Goal: Task Accomplishment & Management: Use online tool/utility

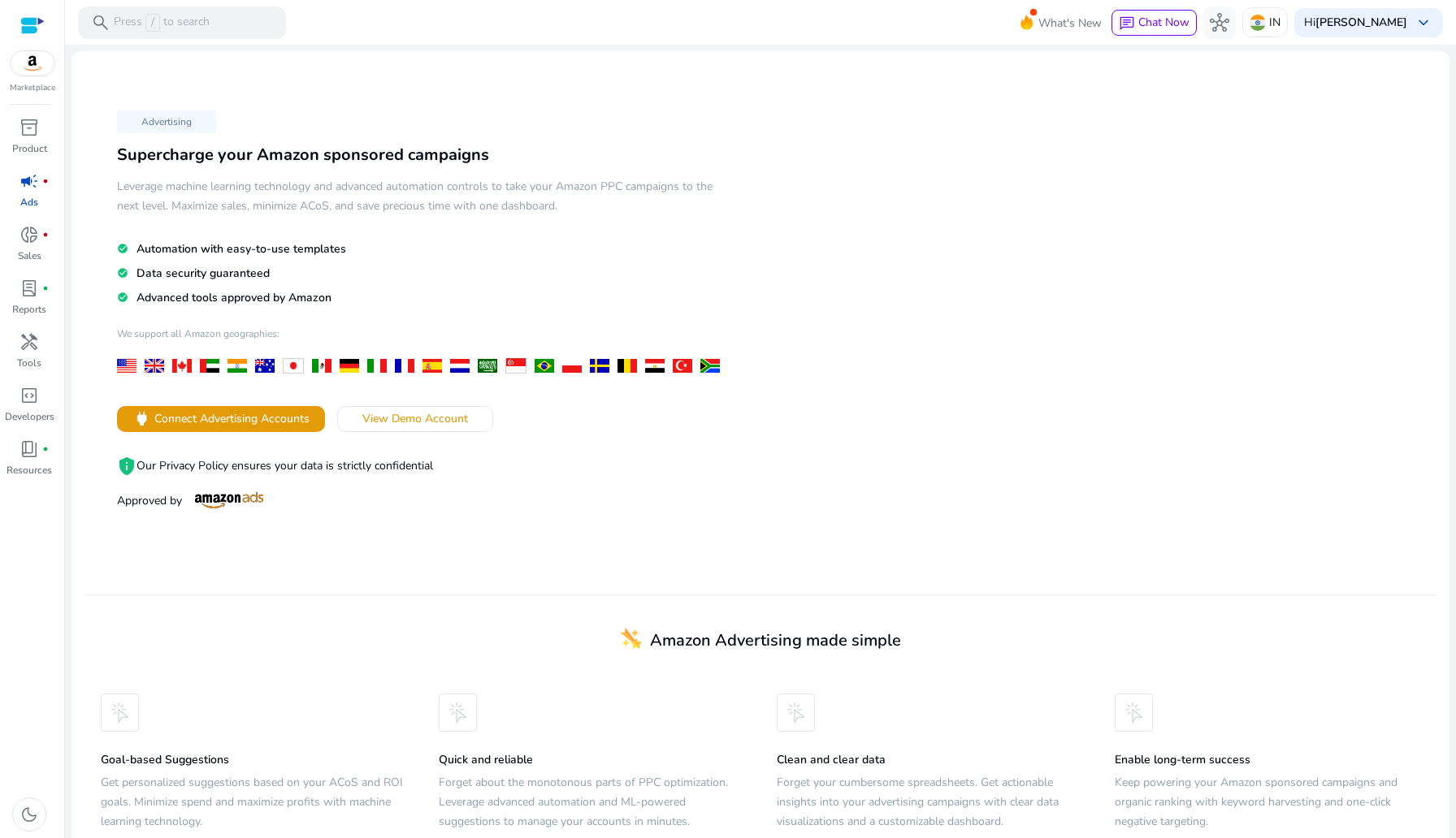
click at [412, 410] on span "View Demo Account" at bounding box center [415, 418] width 105 height 17
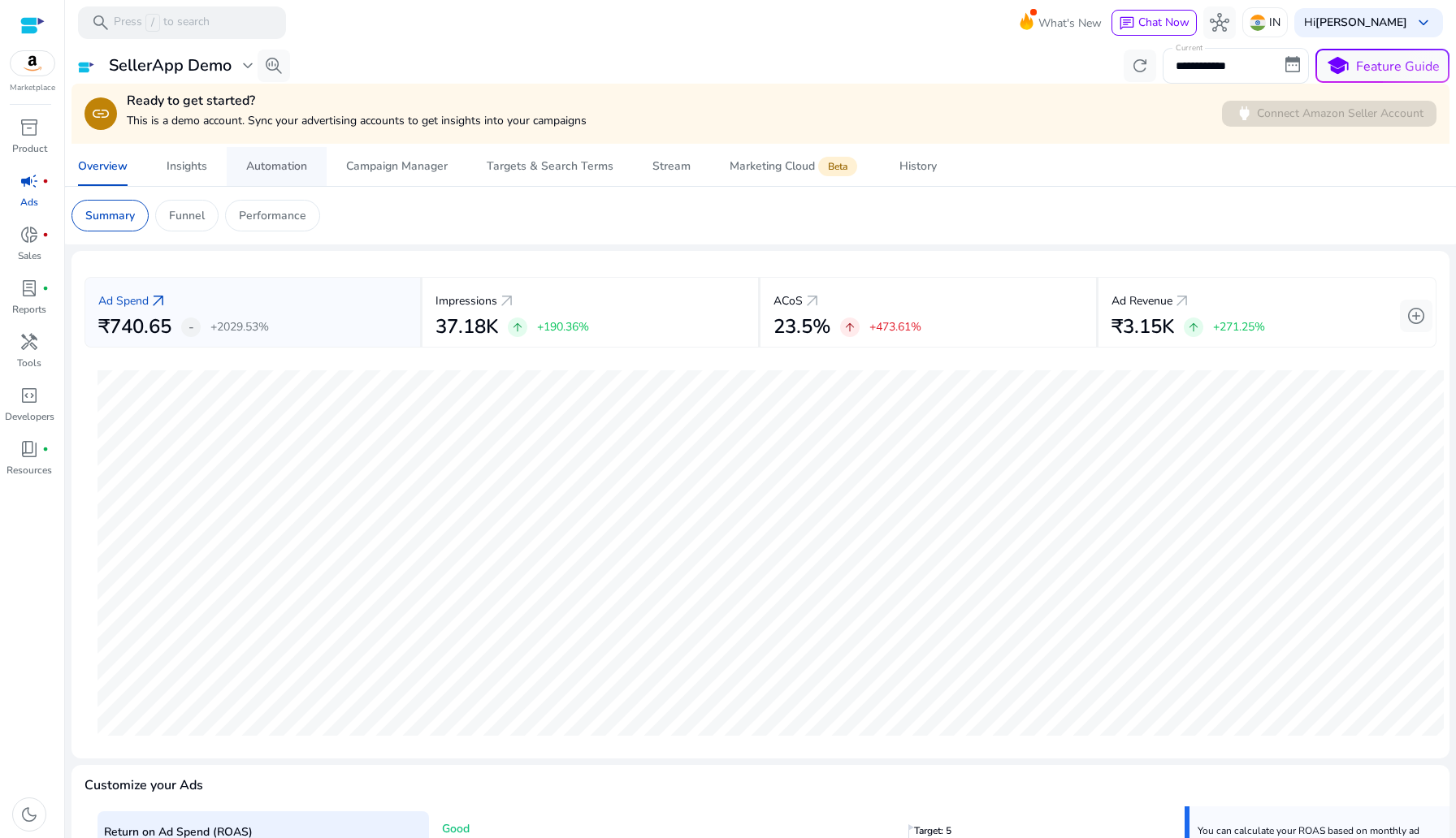
click at [283, 173] on div "Automation" at bounding box center [277, 167] width 61 height 12
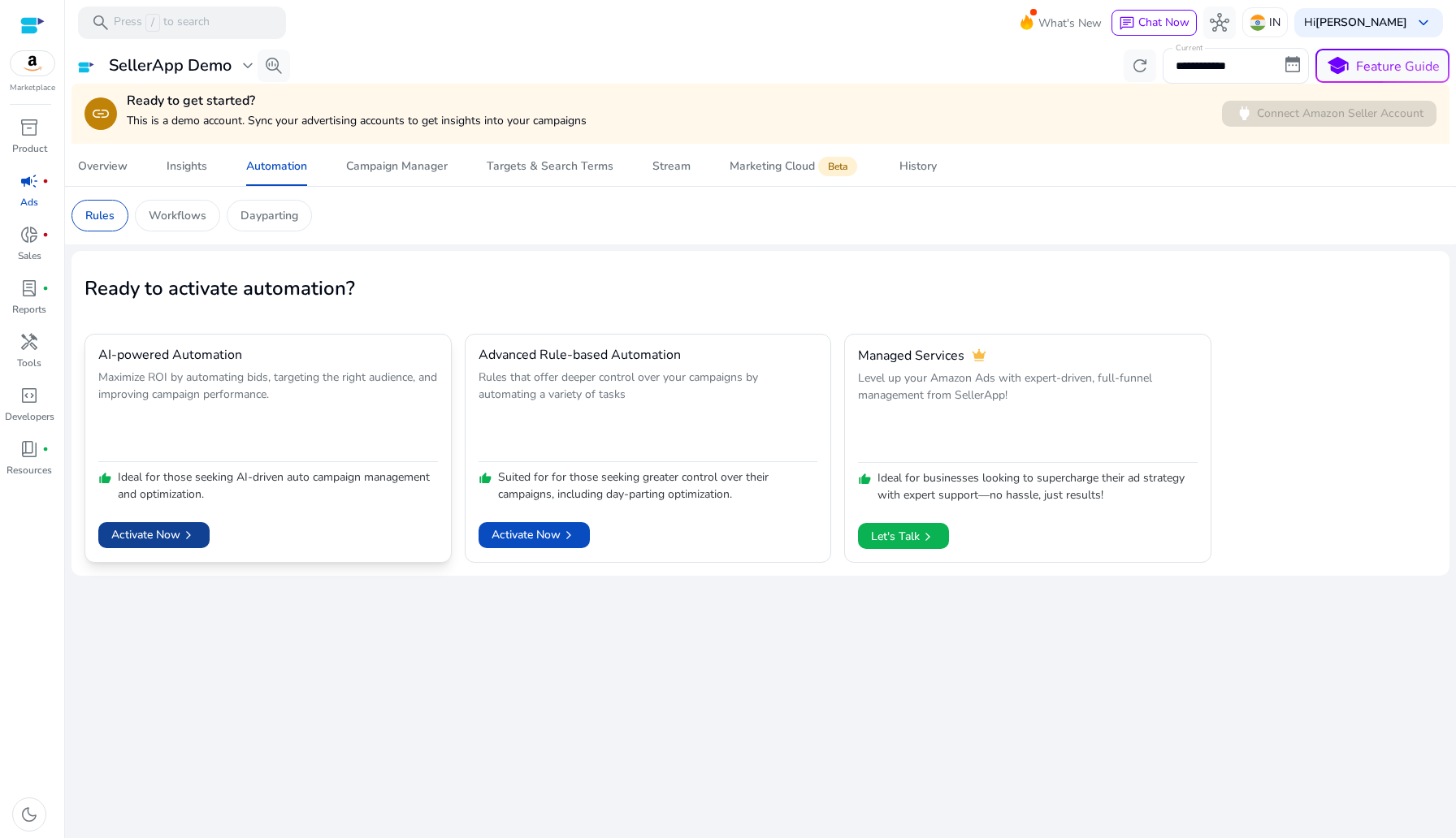
click at [182, 520] on span at bounding box center [154, 535] width 111 height 39
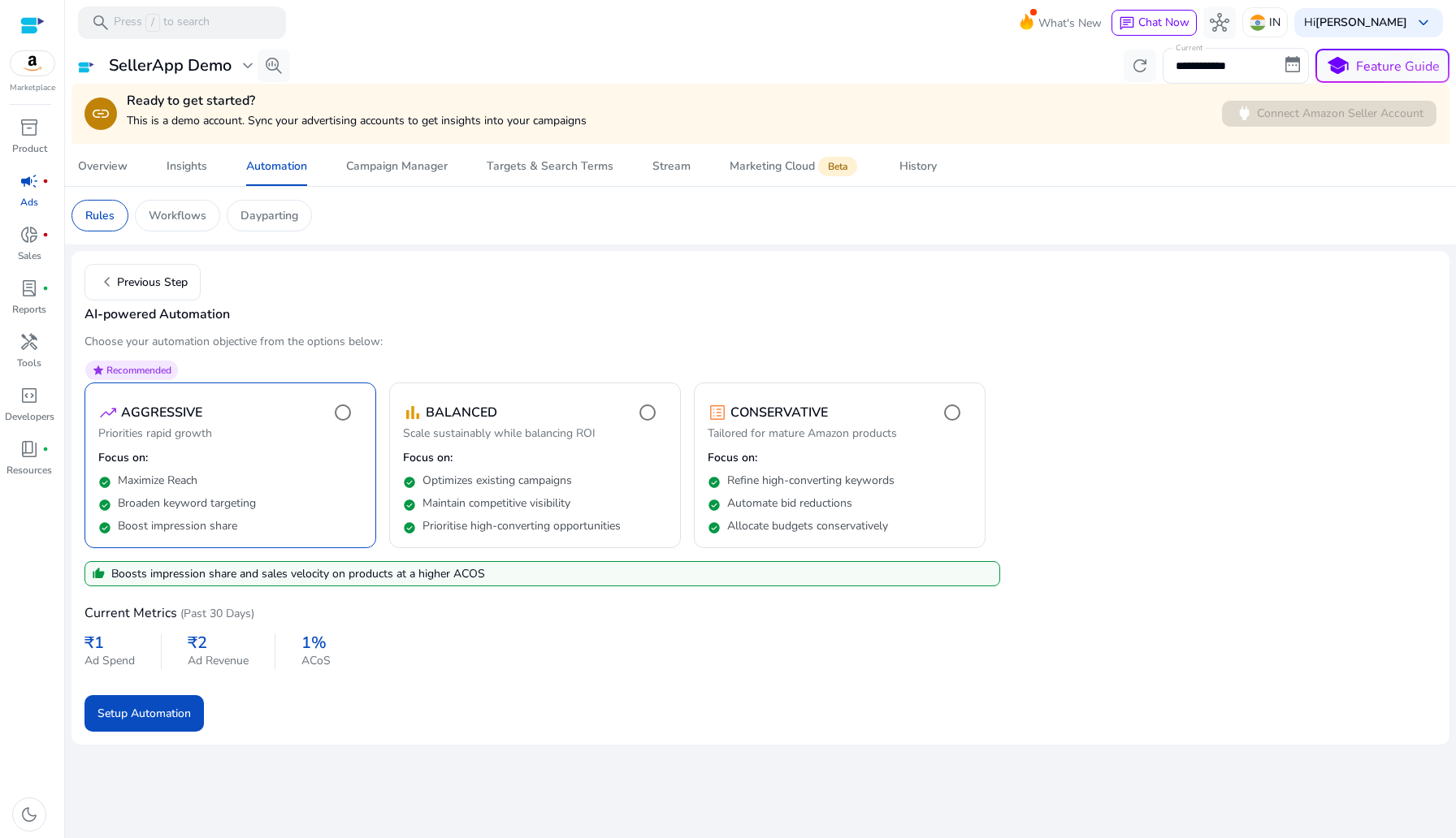
click at [258, 334] on p "Choose your automation objective from the options below:" at bounding box center [760, 341] width 1352 height 17
drag, startPoint x: 125, startPoint y: 343, endPoint x: 254, endPoint y: 343, distance: 129.0
click at [254, 343] on p "Choose your automation objective from the options below:" at bounding box center [760, 341] width 1352 height 17
drag, startPoint x: 254, startPoint y: 343, endPoint x: 123, endPoint y: 343, distance: 131.0
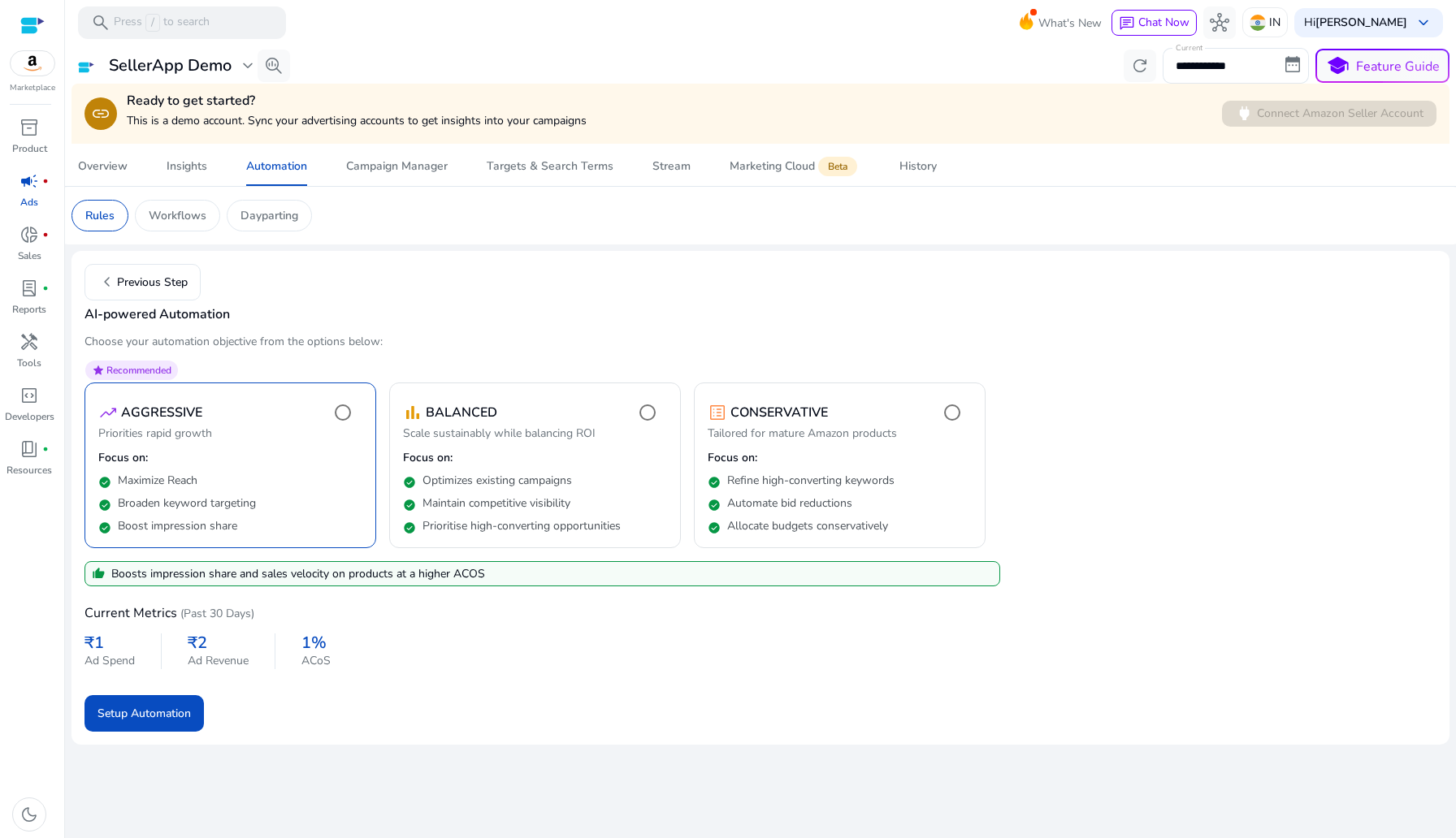
click at [123, 343] on p "Choose your automation objective from the options below:" at bounding box center [760, 341] width 1352 height 17
click at [153, 277] on span "chevron_left Previous Step" at bounding box center [142, 282] width 90 height 20
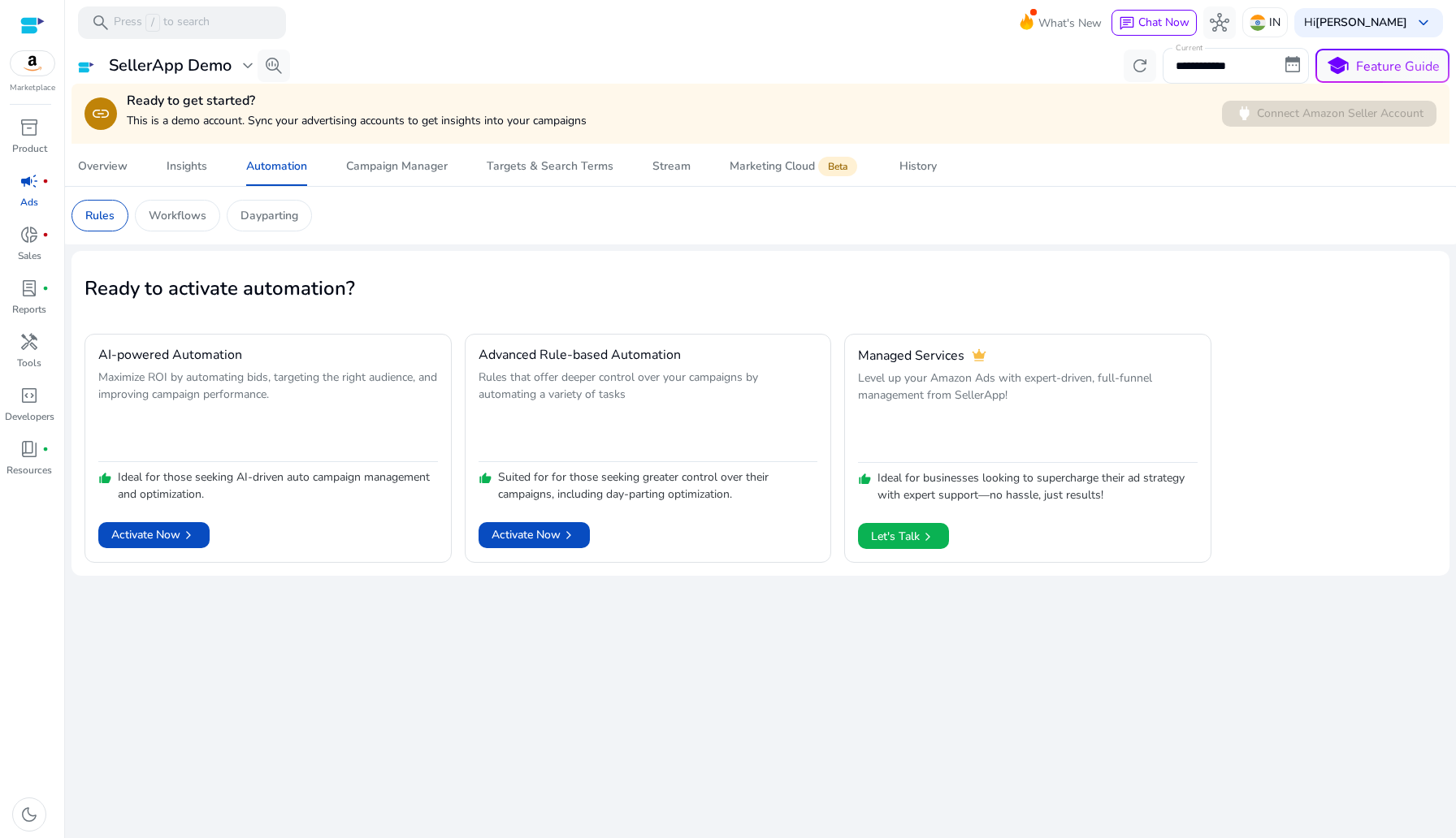
click at [158, 566] on mat-card "Ready to activate automation? AI-powered Automation Maximize ROI by automating …" at bounding box center [761, 414] width 1378 height 325
click at [158, 535] on span "Activate Now chevron_right" at bounding box center [154, 534] width 86 height 17
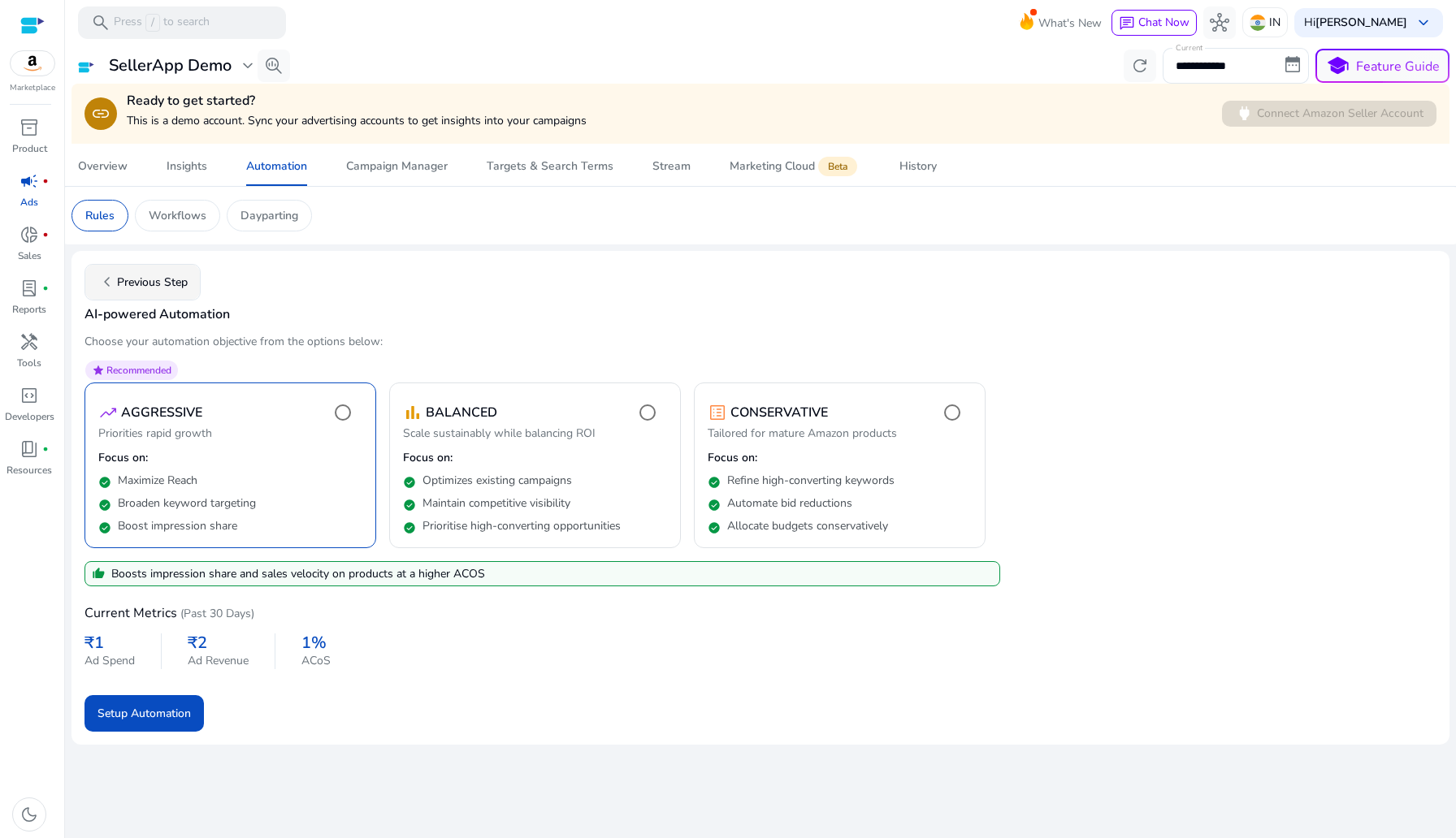
click at [127, 277] on span "chevron_left Previous Step" at bounding box center [142, 282] width 90 height 20
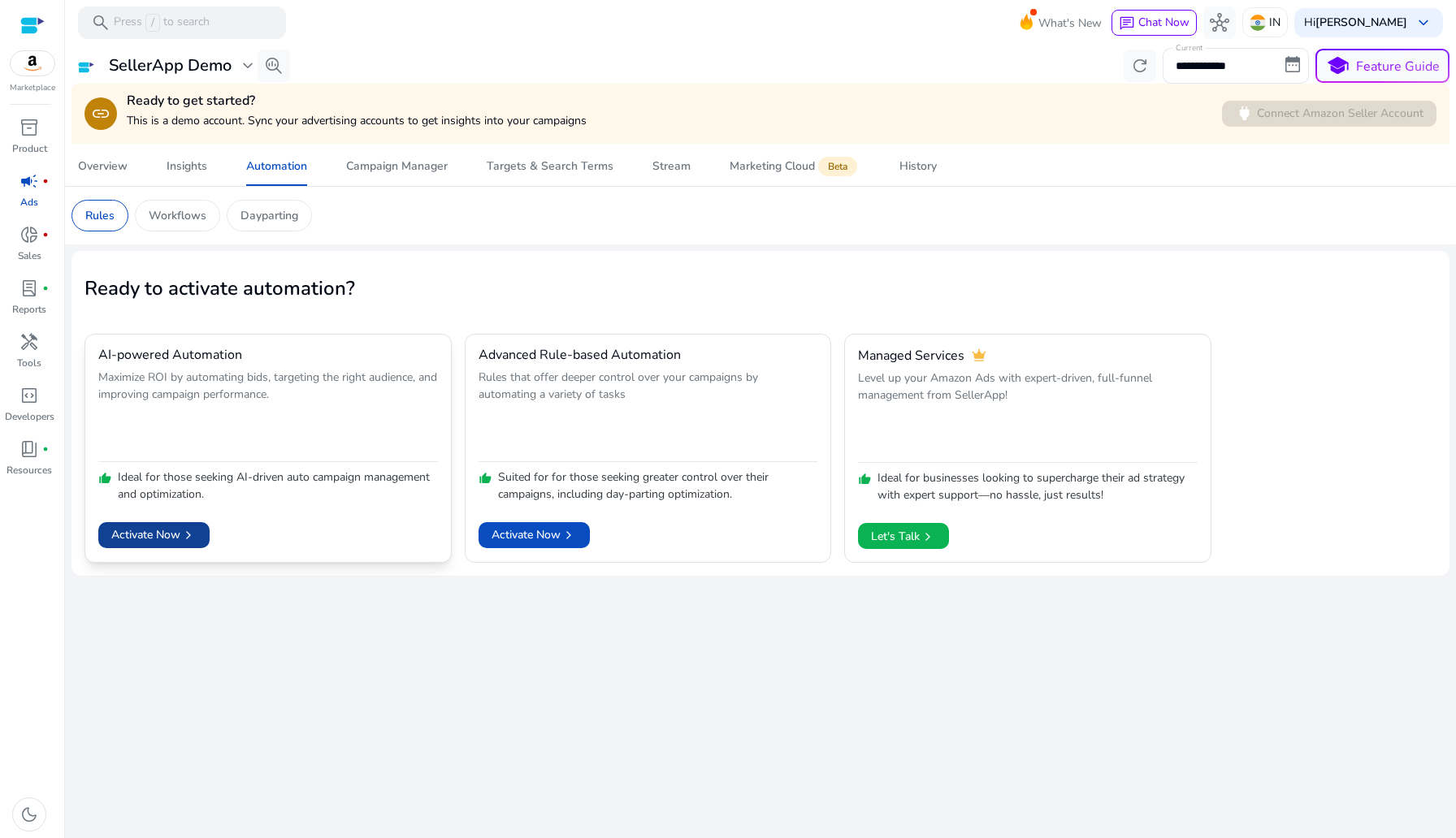
click at [159, 527] on span "Activate Now chevron_right" at bounding box center [154, 534] width 86 height 17
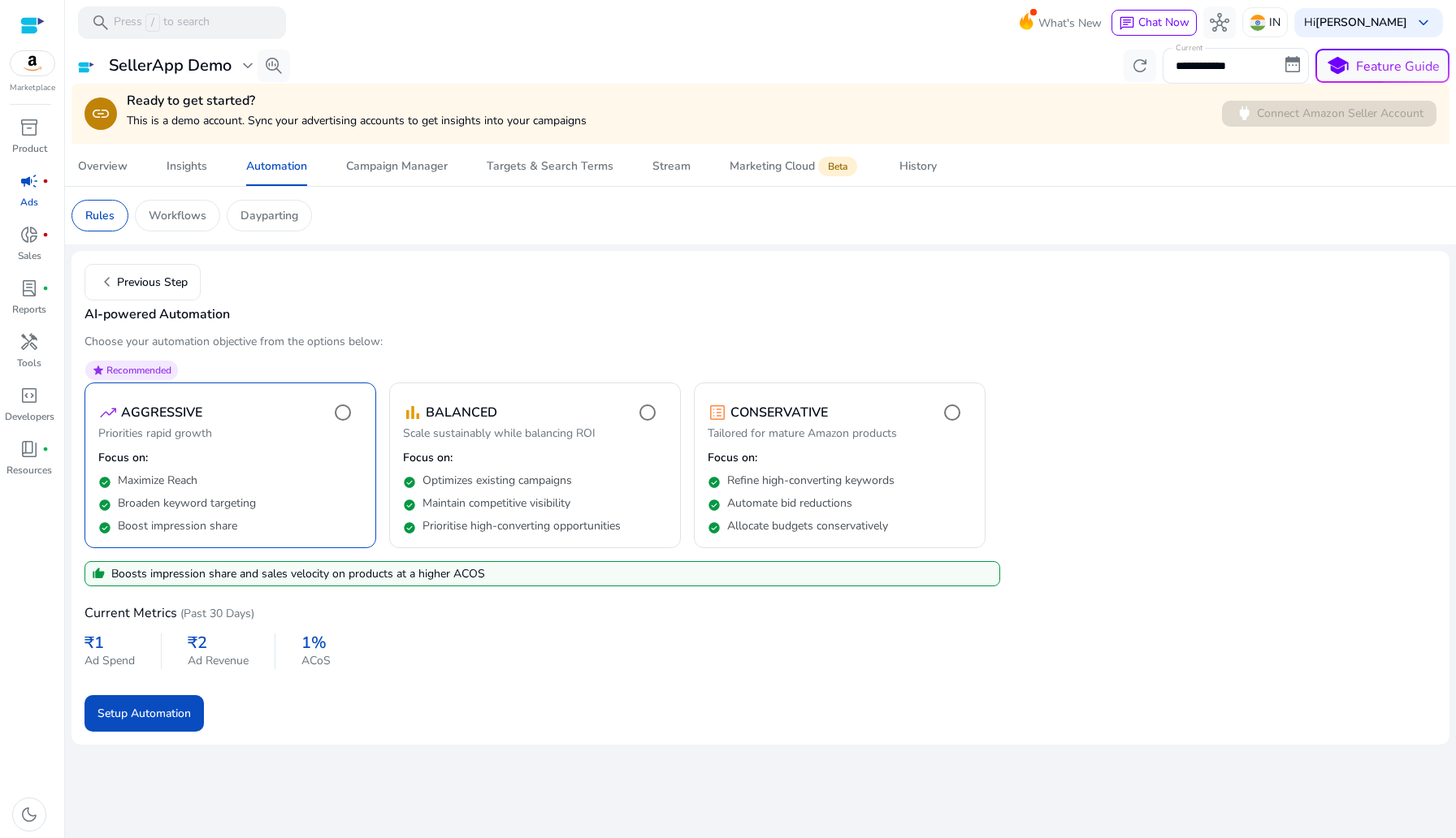
click at [116, 252] on mat-card "chevron_left Previous Step AI-powered Automation Choose your automation objecti…" at bounding box center [761, 498] width 1378 height 494
click at [117, 280] on span "chevron_left Previous Step" at bounding box center [142, 282] width 90 height 20
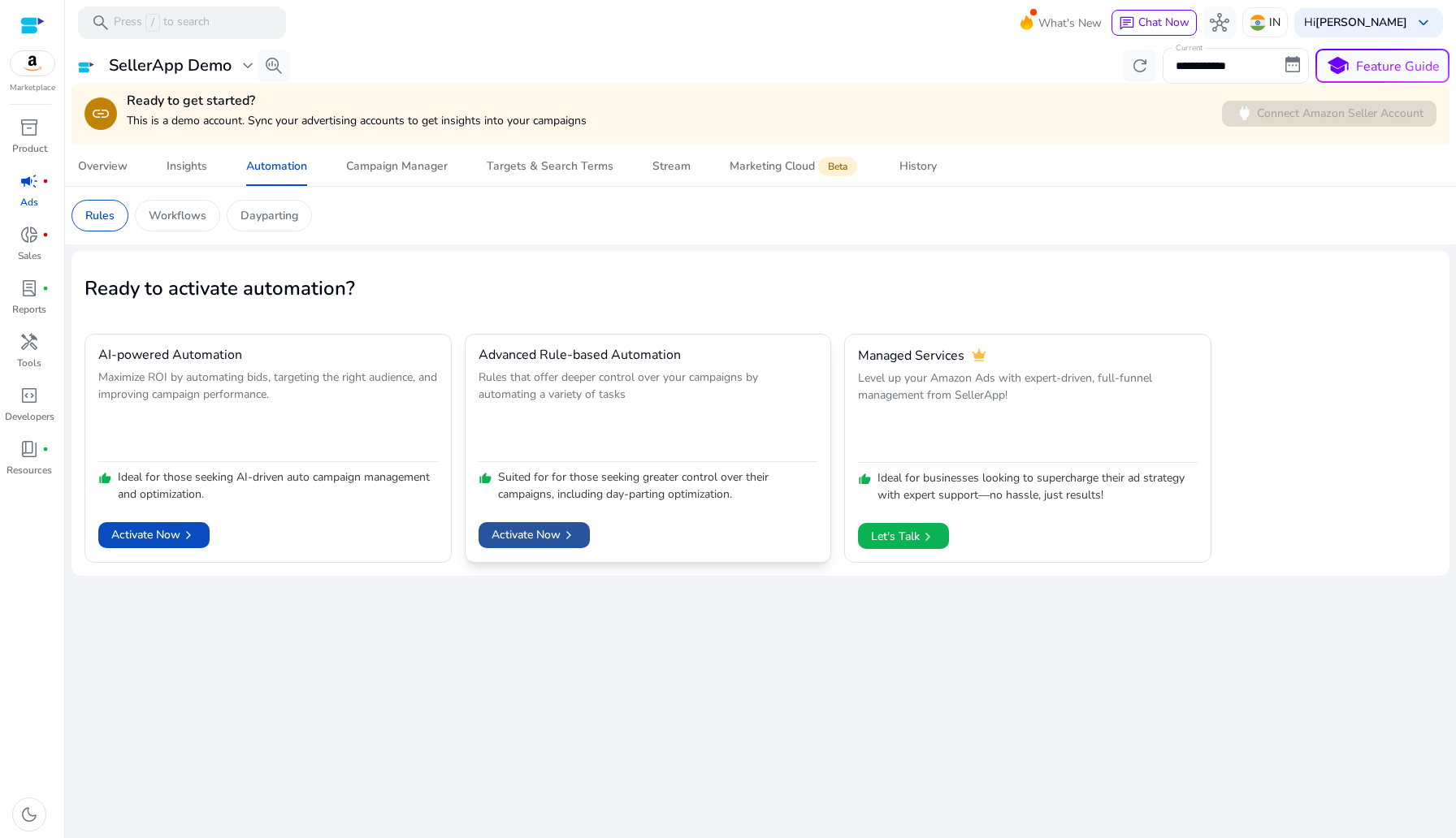
click at [529, 528] on span "Activate Now chevron_right" at bounding box center [534, 534] width 86 height 17
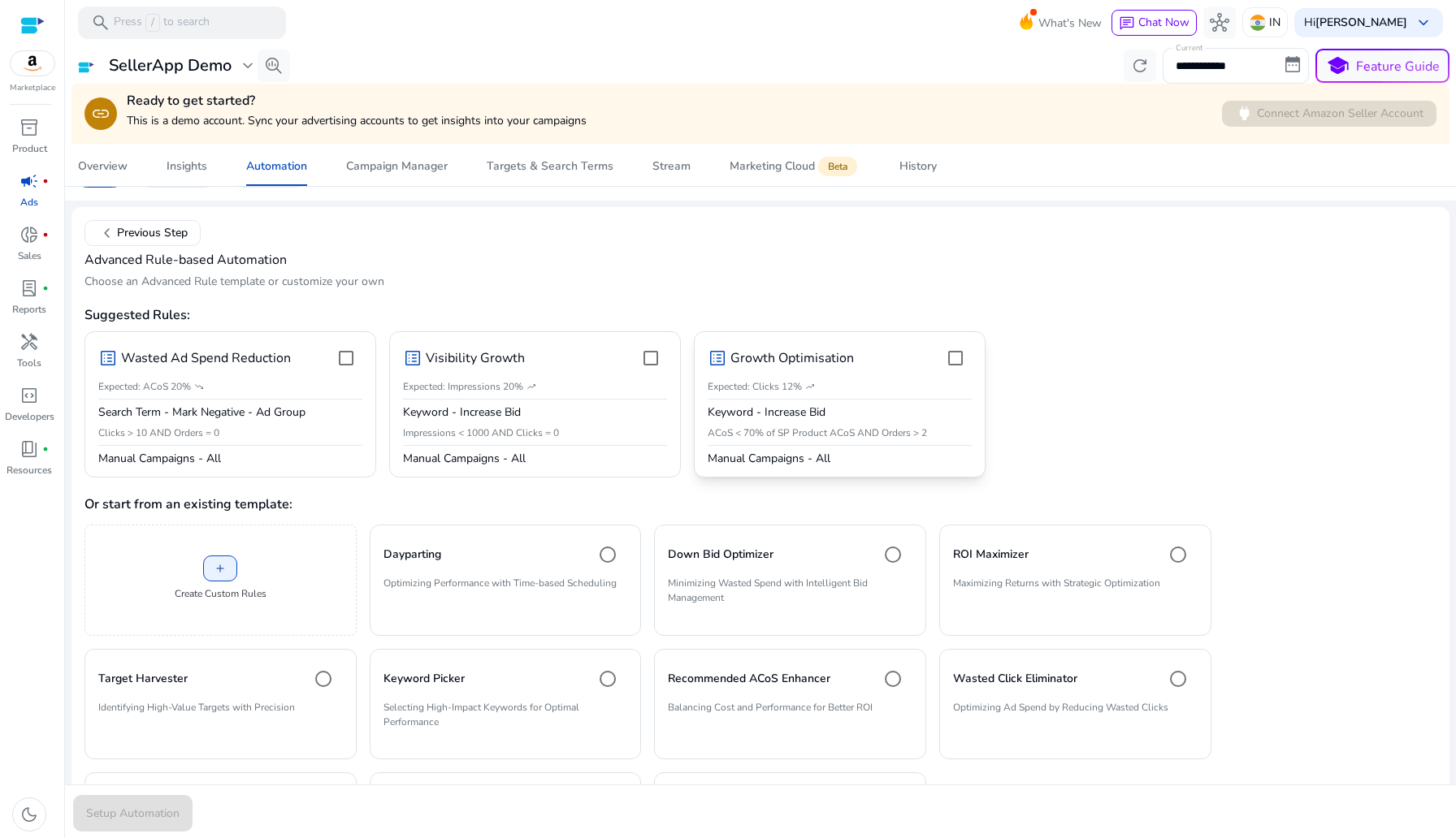
scroll to position [175, 0]
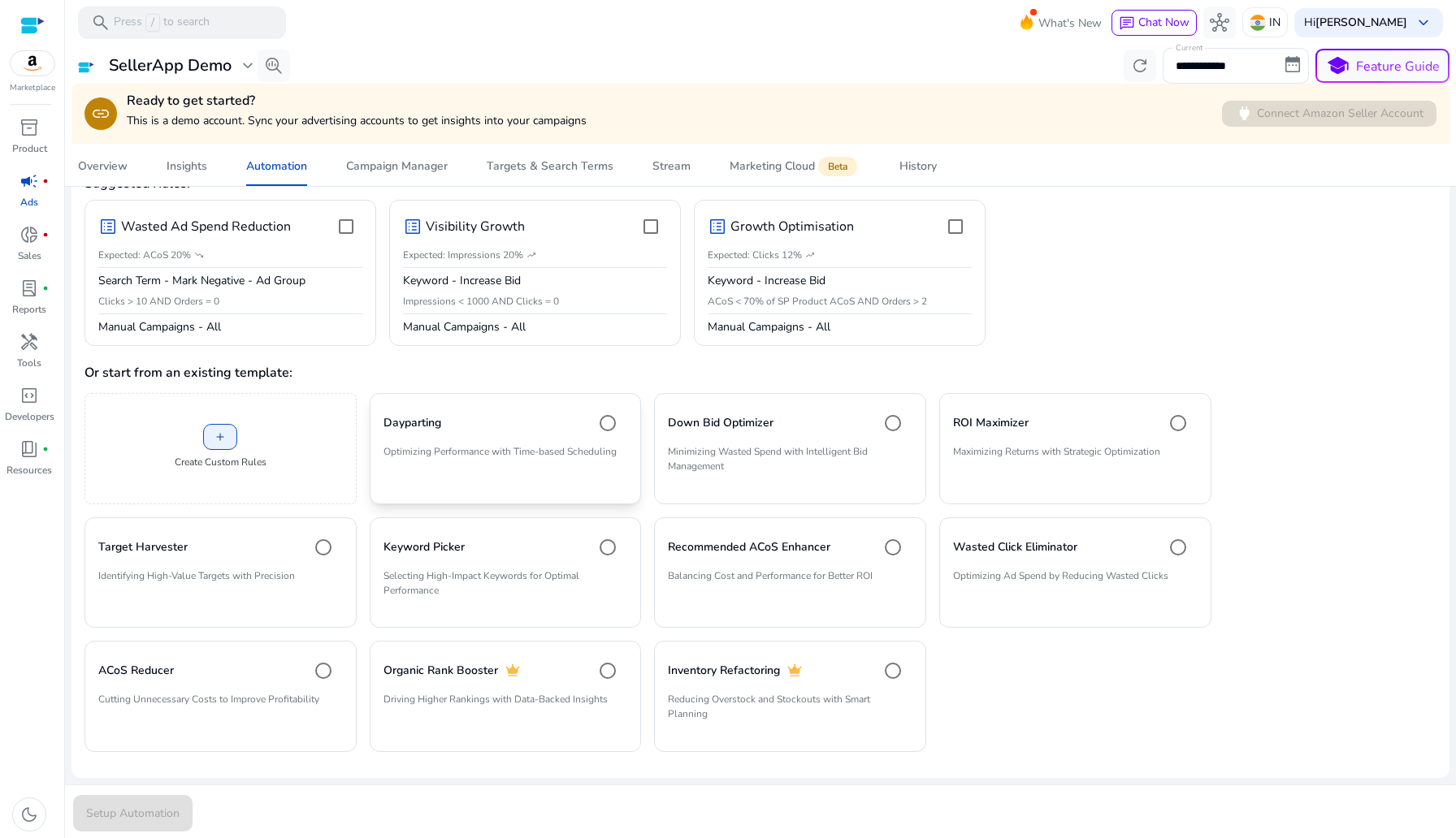
click at [521, 445] on p "Optimizing Performance with Time-based Scheduling" at bounding box center [506, 458] width 244 height 28
click at [473, 440] on mat-card "Dayparting Optimizing Performance with Time-based Scheduling" at bounding box center [506, 449] width 272 height 111
click at [520, 294] on p "Impressions < 1000 AND Clicks = 0" at bounding box center [535, 301] width 264 height 15
click at [870, 267] on mat-divider at bounding box center [840, 267] width 264 height 1
click at [276, 305] on p "Clicks > 10 AND Orders = 0" at bounding box center [231, 301] width 264 height 15
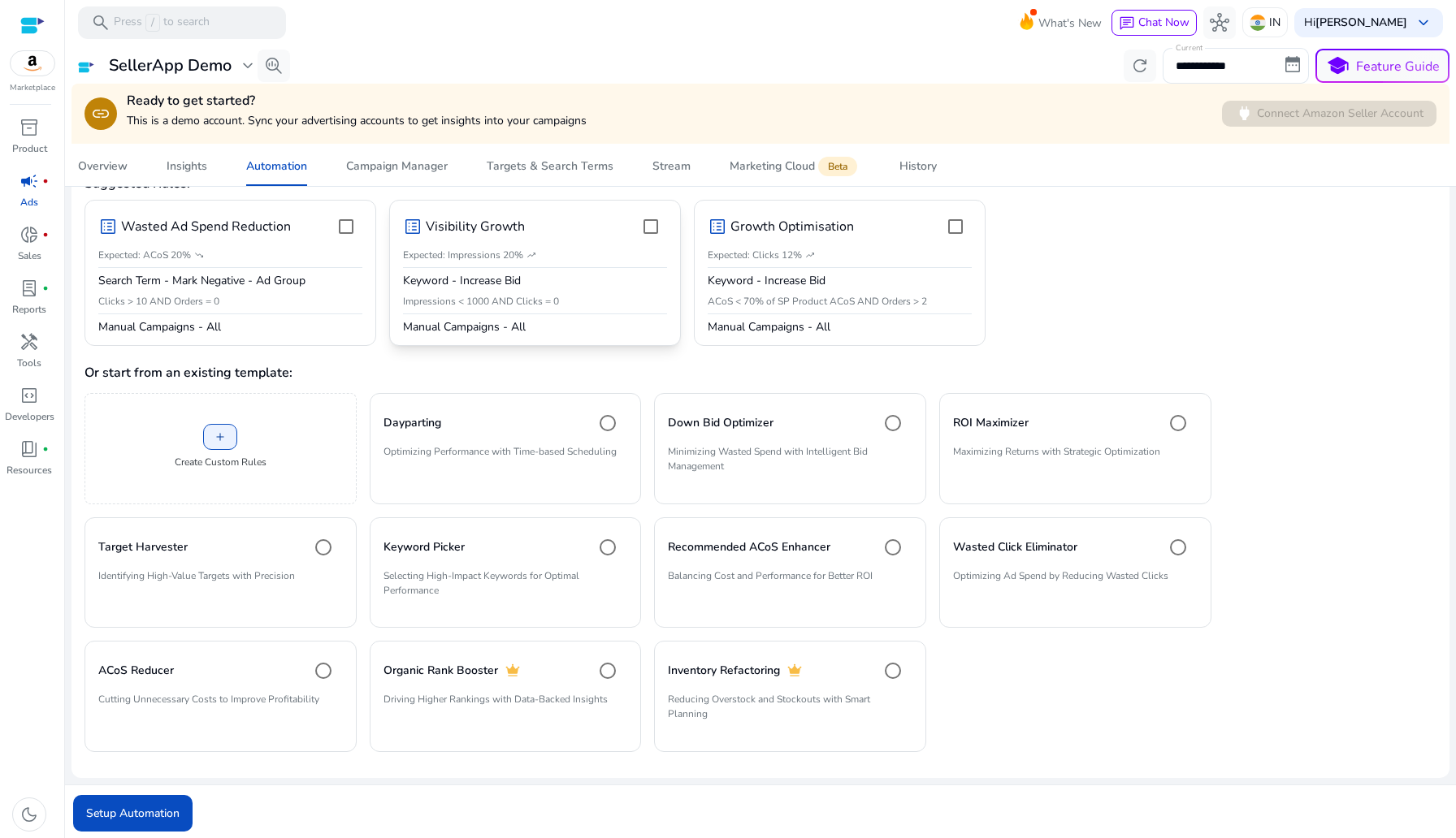
scroll to position [174, 0]
click at [456, 429] on div "Dayparting" at bounding box center [506, 425] width 244 height 33
click at [177, 811] on span "Setup Automation" at bounding box center [132, 813] width 94 height 17
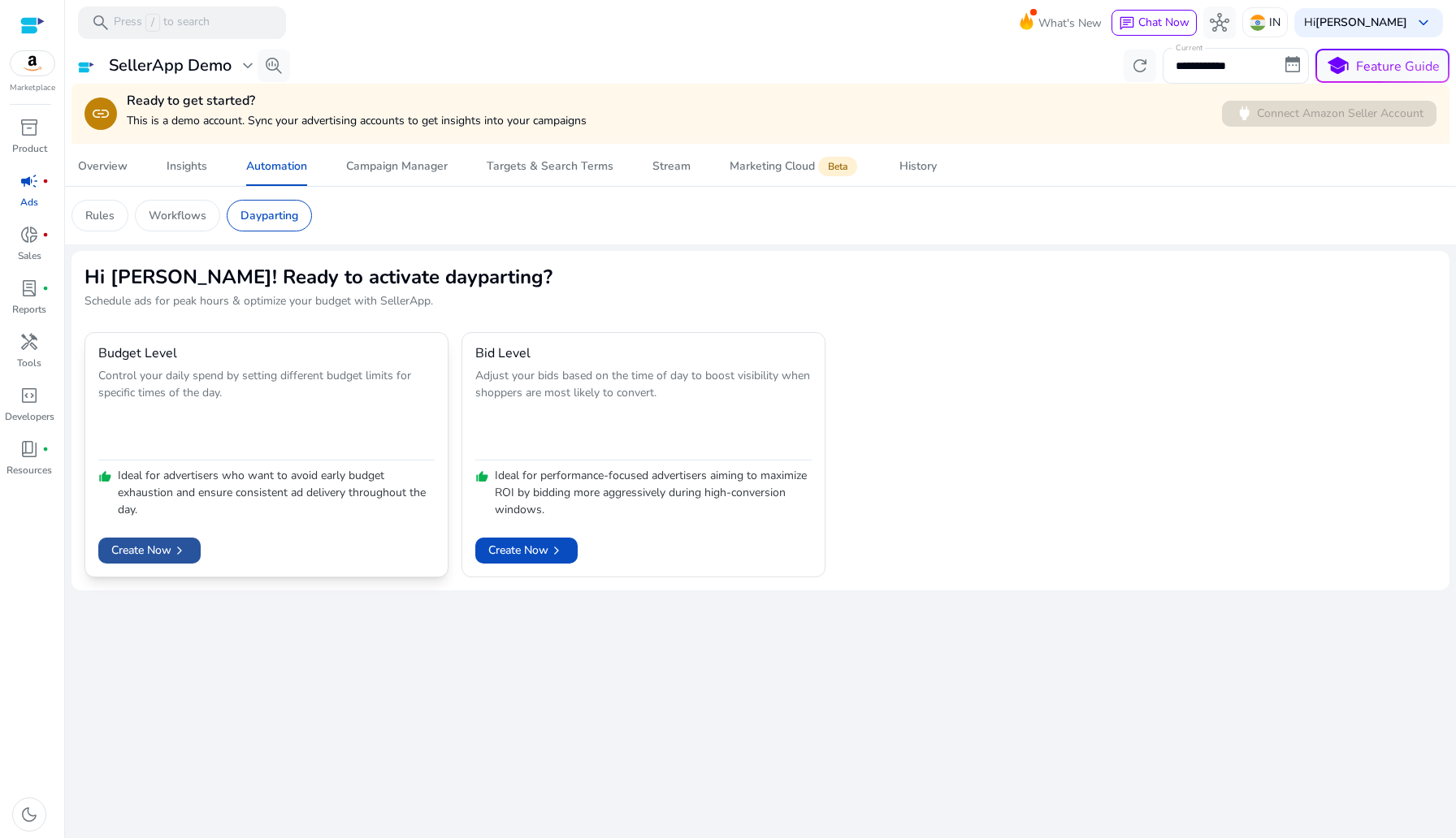
click at [186, 557] on span "chevron_right" at bounding box center [179, 551] width 16 height 16
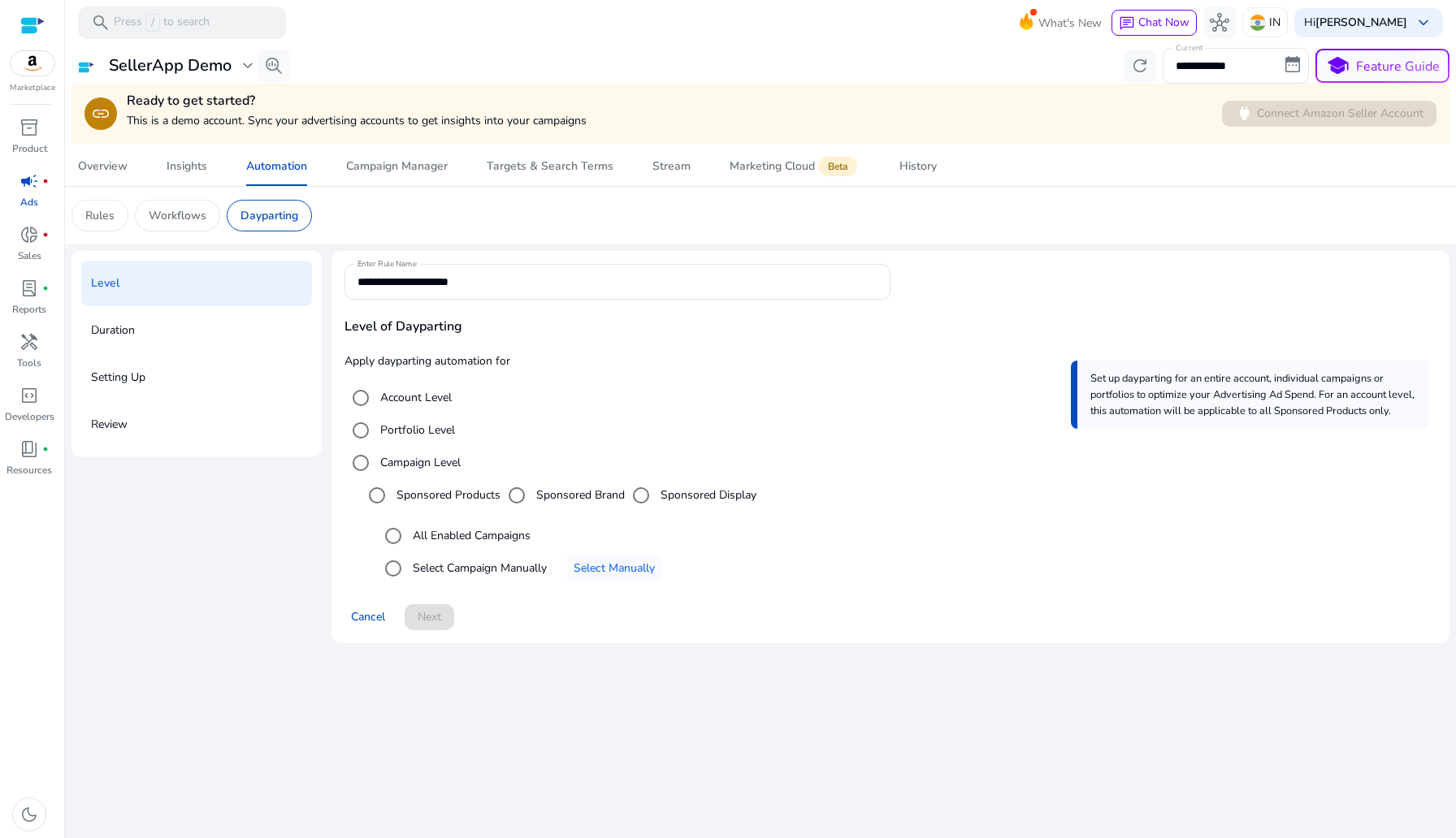
click at [122, 429] on p "Review" at bounding box center [108, 425] width 36 height 26
click at [117, 205] on div "Rules" at bounding box center [101, 216] width 57 height 32
